Goal: Use online tool/utility: Use online tool/utility

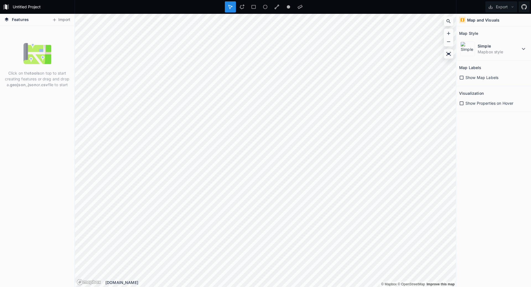
click at [43, 84] on strong ".csv" at bounding box center [44, 84] width 8 height 5
click at [27, 79] on p "Click on the tools on top to start creating features or drag and drop a .geojso…" at bounding box center [37, 78] width 66 height 17
click at [55, 32] on div "Click on the tools on top to start creating features or drag and drop a .geojso…" at bounding box center [37, 156] width 74 height 261
click at [66, 19] on button "Import" at bounding box center [61, 19] width 24 height 9
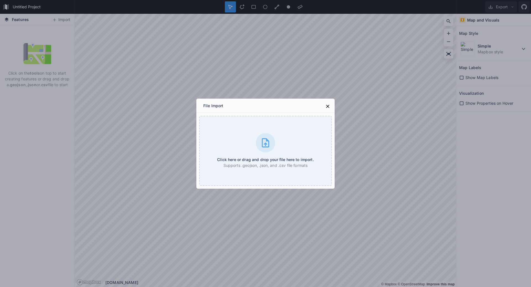
click at [322, 106] on div "File Import" at bounding box center [265, 106] width 138 height 14
click at [327, 106] on icon at bounding box center [328, 107] width 6 height 6
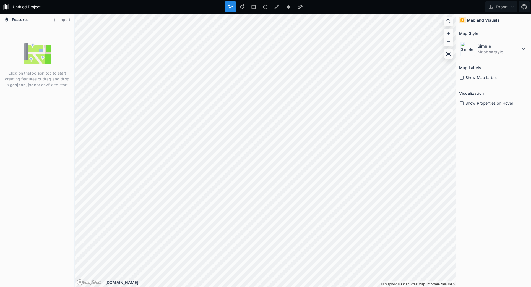
click at [29, 72] on p "Click on the tools on top to start creating features or drag and drop a .geojso…" at bounding box center [37, 78] width 66 height 17
click at [36, 105] on div "Click on the tools on top to start creating features or drag and drop a .geojso…" at bounding box center [37, 156] width 74 height 261
click at [35, 83] on strong ".json" at bounding box center [32, 84] width 10 height 5
click at [38, 64] on img at bounding box center [38, 54] width 28 height 28
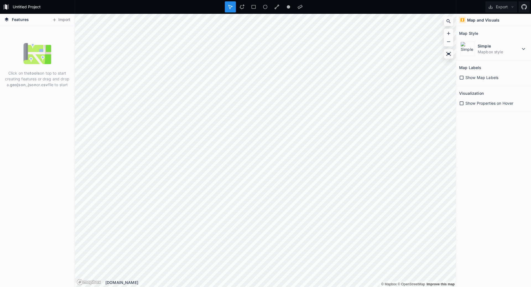
click at [37, 54] on img at bounding box center [38, 54] width 28 height 28
click at [11, 22] on h4 "Features" at bounding box center [16, 20] width 30 height 12
click at [7, 18] on icon at bounding box center [7, 19] width 4 height 4
click at [9, 4] on icon at bounding box center [6, 7] width 7 height 7
click at [248, 4] on div at bounding box center [253, 6] width 11 height 11
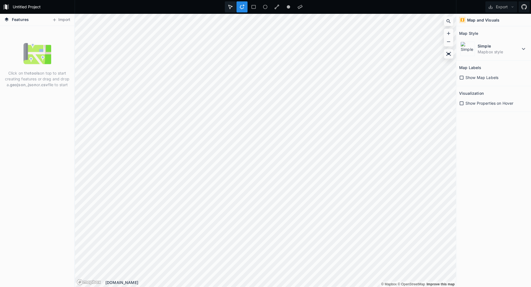
click at [237, 5] on div at bounding box center [242, 6] width 11 height 11
click at [34, 74] on strong "tools" at bounding box center [35, 73] width 10 height 5
click at [64, 21] on button "Import" at bounding box center [61, 19] width 24 height 9
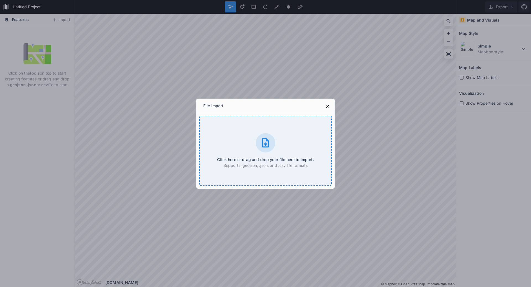
click at [273, 152] on div "Click here or drag and drop your file here to import. Supports .geojson, .json,…" at bounding box center [265, 151] width 133 height 70
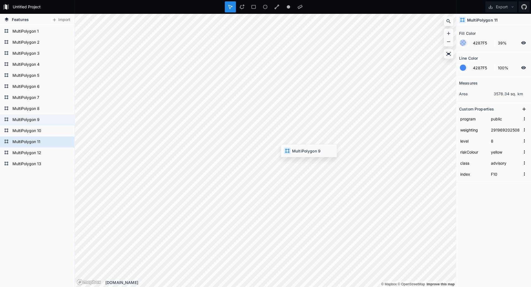
type input "29197220250820190000"
type input "F8"
type input "29196920250820174000"
type input "F10"
type input "29197220250820190000"
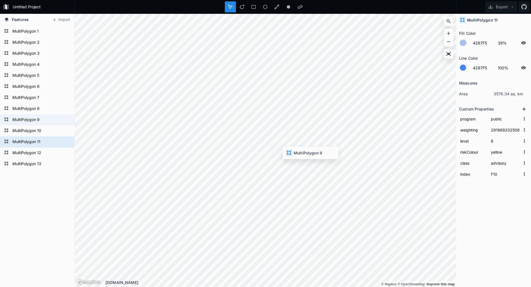
type input "F8"
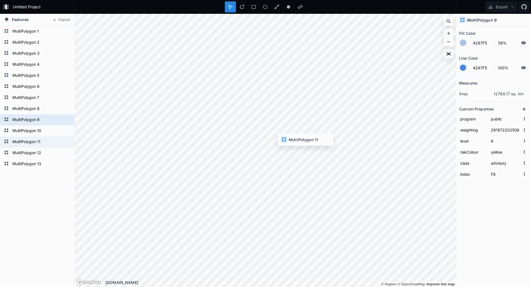
type input "29196920250820174000"
type input "F10"
type input "29197220250820190000"
type input "F8"
type input "29196920250820174000"
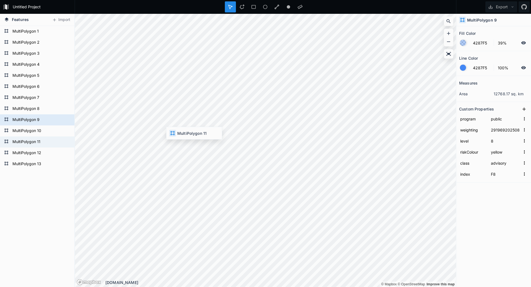
type input "F10"
type input "29197220250820190000"
type input "F8"
type input "29196920250820174000"
type input "F10"
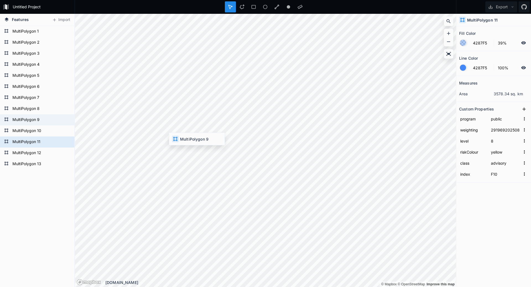
type input "29197220250820190000"
type input "F8"
type input "29196920250820174000"
type input "F10"
type input "29197220250820190000"
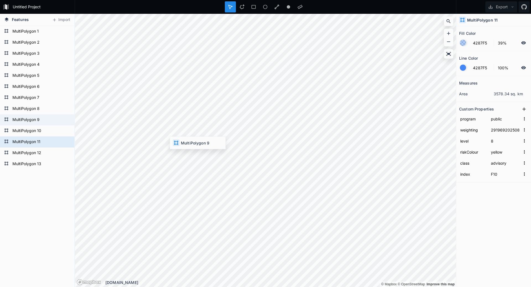
type input "F8"
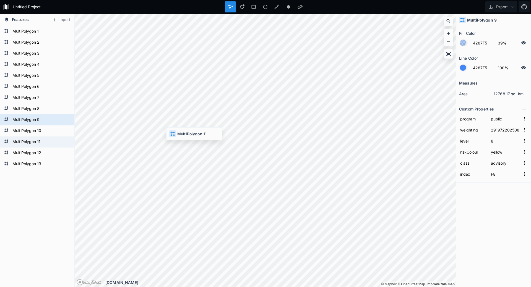
type input "29196920250820174000"
type input "F10"
type input "29197220250820190000"
type input "F8"
type input "29196920250820174000"
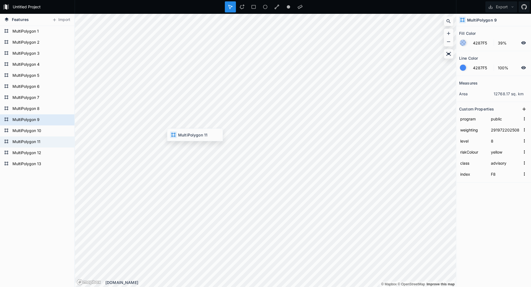
type input "F10"
type input "29197220250820190000"
type input "F8"
type input "29196920250820174000"
type input "F10"
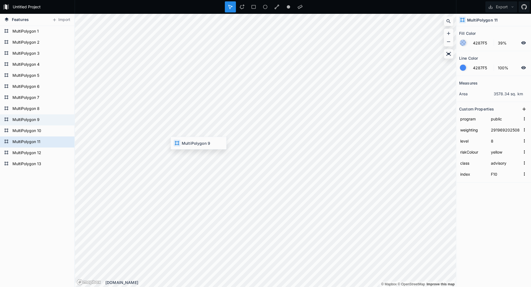
type input "29197220250820190000"
type input "F8"
type input "29196920250820174000"
type input "F10"
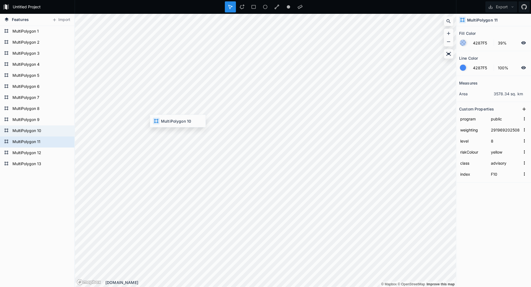
type input "highway"
type input "F9"
type input "public"
type input "F10"
type input "29197220250820190000"
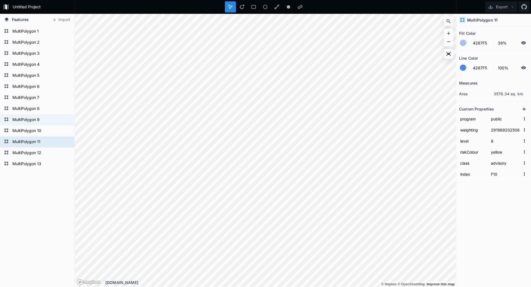
type input "F8"
type input "29196920250820174000"
type input "F10"
type input "29197220250820190000"
type input "F8"
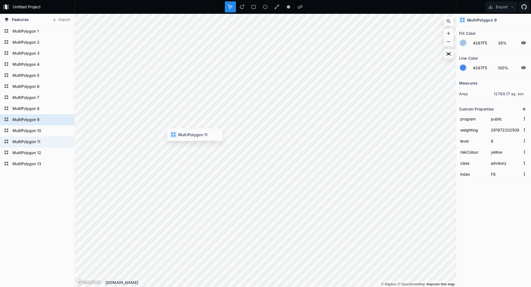
type input "29196920250820174000"
type input "F10"
type input "29197220250820190000"
type input "F8"
type input "29196920250820174000"
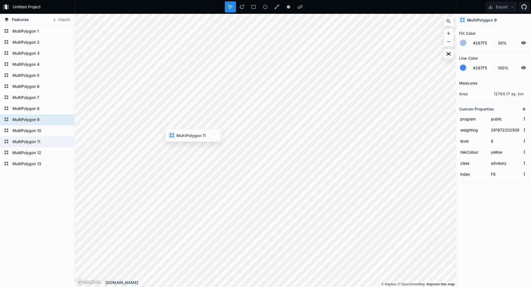
type input "F10"
type input "29197220250820190000"
type input "F8"
type input "29196920250820174000"
type input "F10"
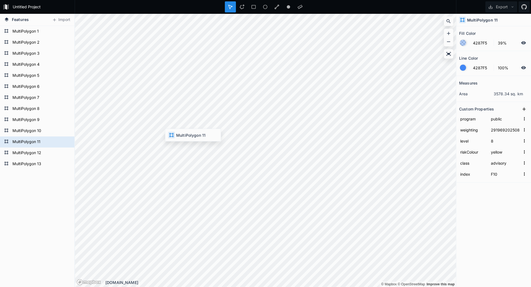
type input "29197220250820190000"
type input "F8"
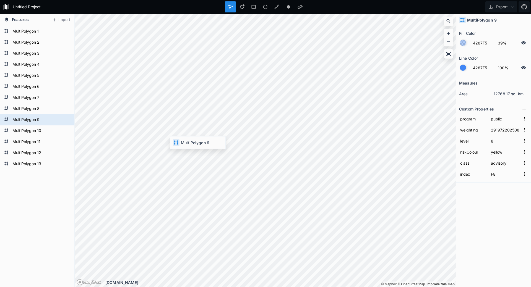
type input "29196920250820174000"
type input "F10"
type input "29197220250820190000"
type input "F8"
type input "29196920250820174000"
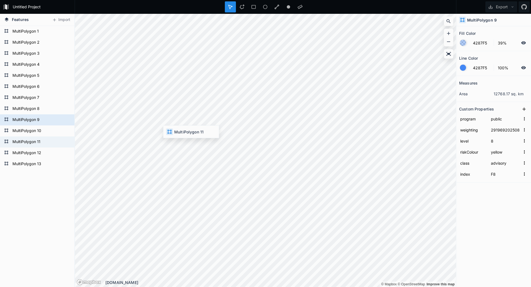
type input "F10"
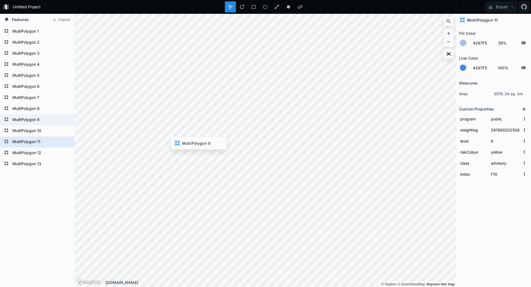
type input "29197220250820190000"
type input "F8"
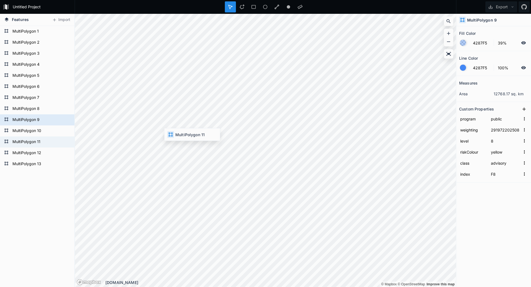
type input "29196920250820174000"
type input "F10"
type input "29197220250820190000"
type input "F8"
type input "29196920250820174000"
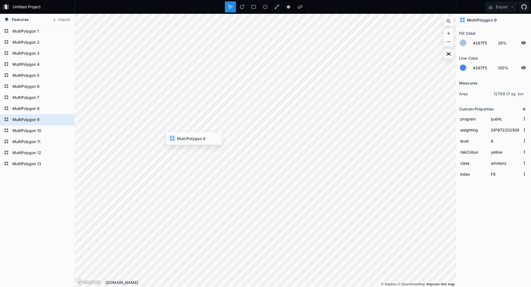
type input "F10"
type input "29197220250820190000"
type input "F8"
type input "29196920250820174000"
type input "F10"
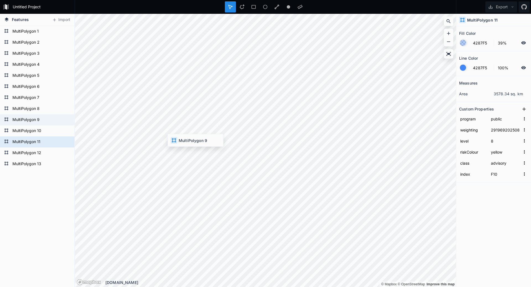
type input "29197220250820190000"
type input "F8"
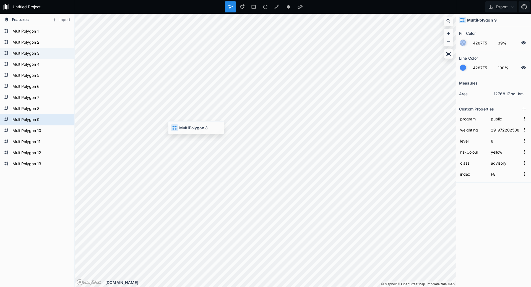
type input "29598120250820194000"
type input "4"
type input "orange"
type input "watch"
type input "F2"
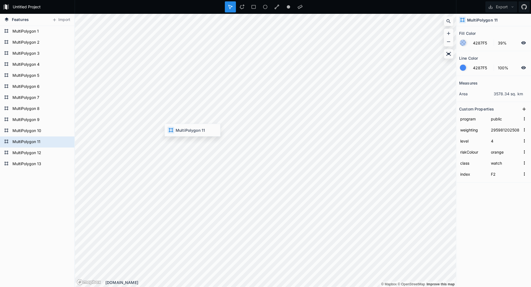
type input "29196920250820174000"
type input "8"
type input "yellow"
type input "advisory"
type input "F10"
